Goal: Information Seeking & Learning: Learn about a topic

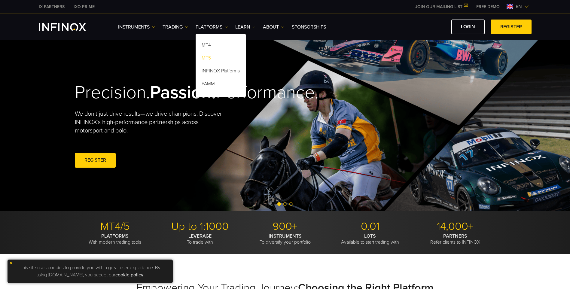
click at [208, 59] on link "MT5" at bounding box center [220, 59] width 50 height 13
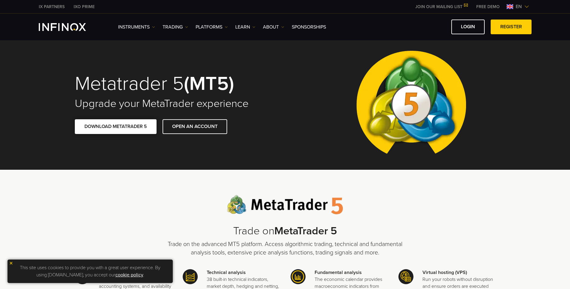
click at [116, 127] on span at bounding box center [116, 127] width 0 height 0
click at [11, 263] on img at bounding box center [11, 263] width 4 height 4
